Goal: Communication & Community: Connect with others

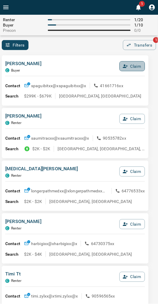
click at [123, 66] on icon "button" at bounding box center [125, 66] width 5 height 5
click at [123, 66] on button "Confirm Claim" at bounding box center [124, 66] width 42 height 10
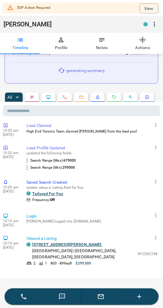
click at [137, 2] on div "View" at bounding box center [147, 7] width 24 height 11
click at [135, 11] on div "View" at bounding box center [147, 7] width 24 height 11
click at [143, 9] on button "View" at bounding box center [149, 9] width 19 height 10
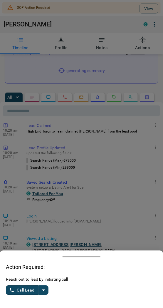
drag, startPoint x: 50, startPoint y: 293, endPoint x: 46, endPoint y: 292, distance: 4.7
click at [50, 293] on div "Reach out to lead by initiating call Call Lead" at bounding box center [82, 290] width 152 height 26
click at [45, 292] on icon "split button" at bounding box center [43, 290] width 7 height 7
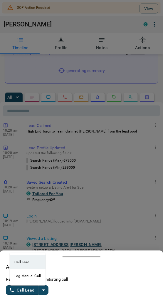
click at [28, 275] on li "Log Manual Call" at bounding box center [28, 277] width 36 height 14
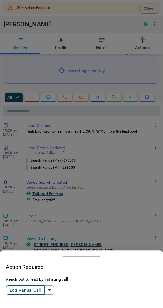
click at [24, 290] on button "Log Manual Call" at bounding box center [25, 290] width 39 height 9
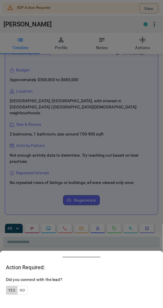
click at [14, 293] on button "Yes" at bounding box center [12, 290] width 12 height 9
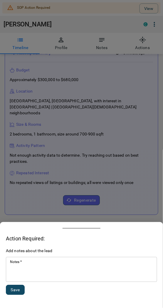
drag, startPoint x: 34, startPoint y: 271, endPoint x: 29, endPoint y: 270, distance: 4.3
click at [33, 271] on textarea "Notes   *" at bounding box center [81, 270] width 143 height 20
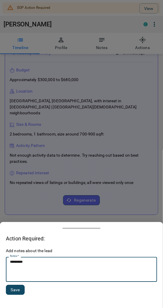
type textarea "*********"
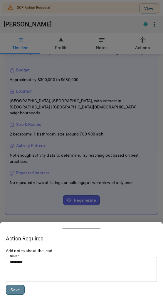
click at [19, 288] on button "Save" at bounding box center [15, 290] width 19 height 10
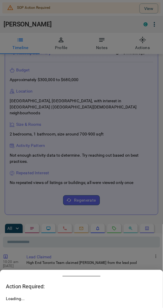
scroll to position [17, 0]
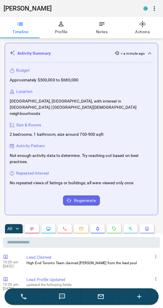
click at [9, 15] on div "[PERSON_NAME] C" at bounding box center [81, 8] width 163 height 17
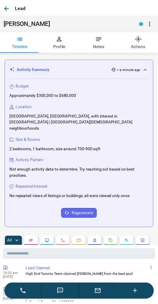
scroll to position [0, 0]
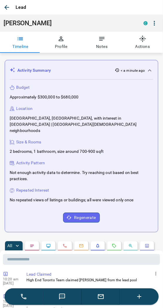
click at [5, 7] on icon "button" at bounding box center [6, 7] width 5 height 5
